Goal: Information Seeking & Learning: Compare options

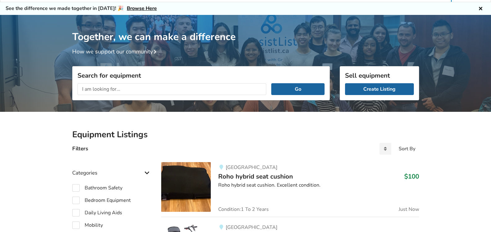
click at [128, 87] on input "text" at bounding box center [172, 89] width 189 height 12
type input "electric wheelchair"
click at [271, 83] on button "Go" at bounding box center [297, 89] width 53 height 12
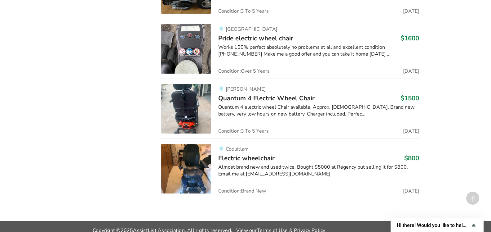
scroll to position [1376, 0]
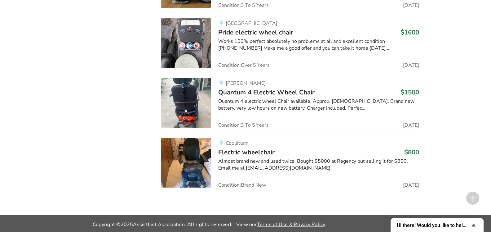
click at [255, 150] on span "Electric wheelchair" at bounding box center [246, 152] width 56 height 9
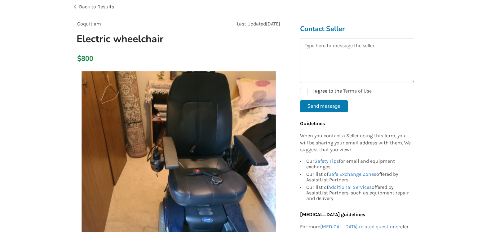
scroll to position [38, 0]
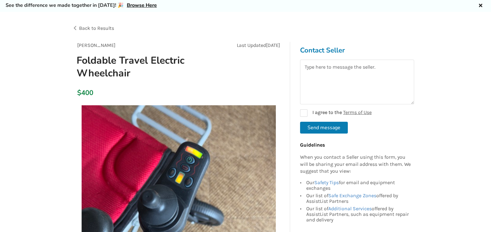
scroll to position [38, 0]
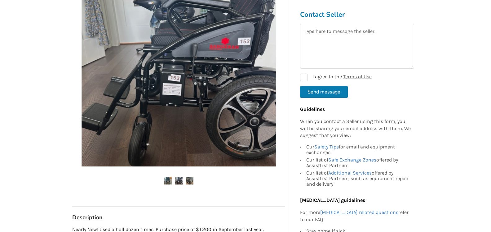
scroll to position [155, 0]
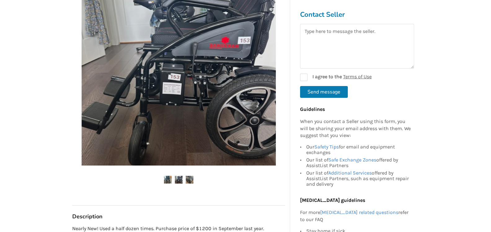
click at [176, 176] on img at bounding box center [179, 180] width 8 height 8
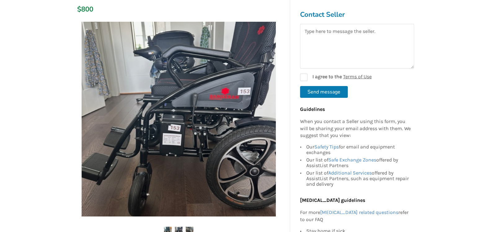
scroll to position [116, 0]
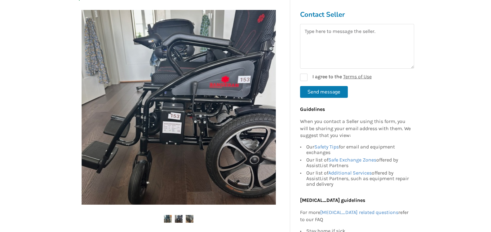
click at [167, 219] on img at bounding box center [168, 219] width 8 height 8
click at [190, 219] on img at bounding box center [190, 219] width 8 height 8
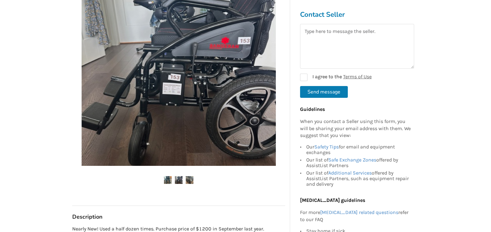
scroll to position [155, 0]
